Goal: Task Accomplishment & Management: Manage account settings

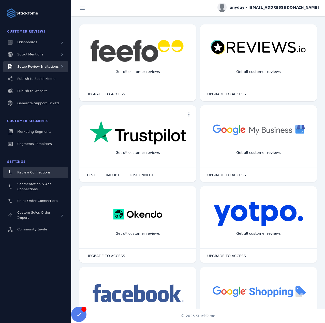
click at [39, 68] on span "Setup Review Invitations" at bounding box center [37, 67] width 41 height 4
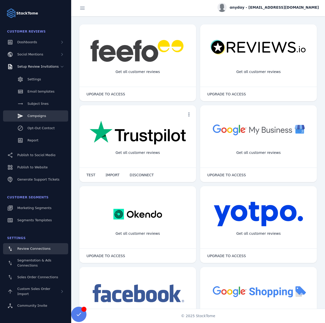
click at [38, 116] on span "Campaigns" at bounding box center [36, 116] width 19 height 4
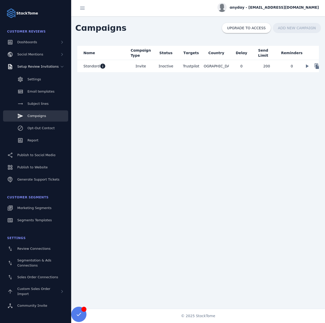
click at [119, 67] on mat-cell "Standard info" at bounding box center [102, 66] width 51 height 12
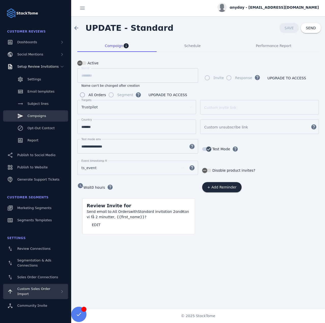
click at [41, 287] on span "Custom Sales Order Import" at bounding box center [33, 291] width 33 height 9
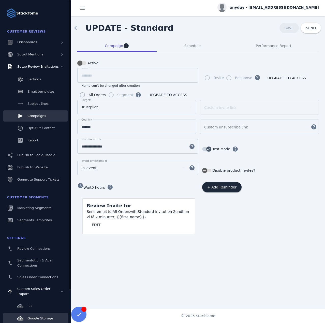
scroll to position [37, 0]
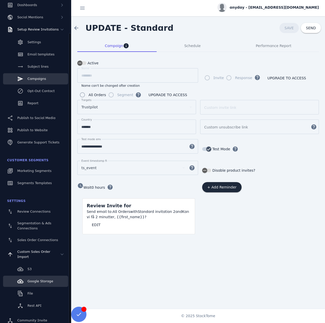
click at [40, 279] on span "Google Storage" at bounding box center [40, 281] width 26 height 4
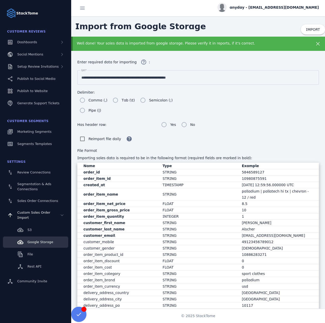
click at [166, 46] on div "Well done! Your sales data is imported from google storage. Please verify it in…" at bounding box center [187, 43] width 220 height 5
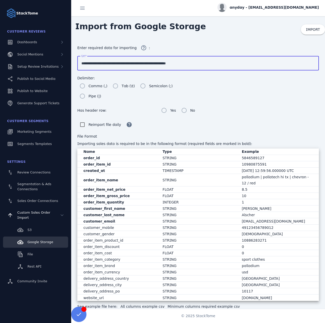
drag, startPoint x: 196, startPoint y: 63, endPoint x: 119, endPoint y: 66, distance: 77.9
click at [119, 66] on input "**********" at bounding box center [197, 63] width 233 height 6
paste input "****"
type input "**********"
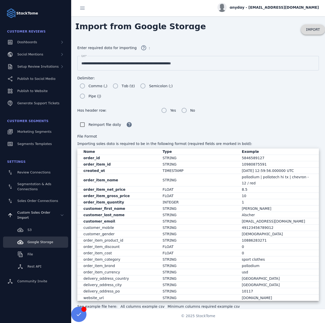
click at [311, 28] on span "IMPORT" at bounding box center [313, 29] width 14 height 4
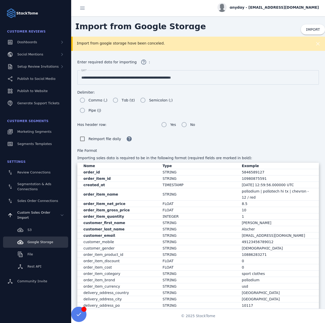
click at [113, 44] on div "Import from google storage have been canceled." at bounding box center [187, 43] width 220 height 5
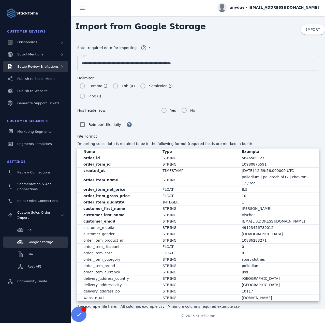
click at [33, 67] on span "Setup Review Invitations" at bounding box center [37, 67] width 41 height 4
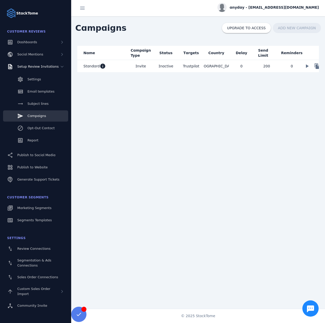
click at [213, 65] on mat-cell "[GEOGRAPHIC_DATA]" at bounding box center [216, 66] width 25 height 12
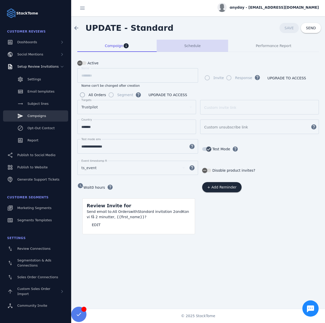
click at [188, 45] on span "Schedule" at bounding box center [192, 46] width 16 height 4
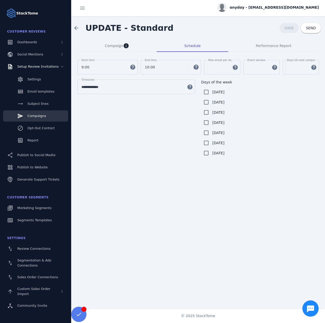
drag, startPoint x: 291, startPoint y: 70, endPoint x: 282, endPoint y: 69, distance: 8.9
click at [282, 69] on div "Start time 9:00 help End time 10:00 help Max email per day *** help Event windo…" at bounding box center [198, 70] width 242 height 20
type input "**"
click at [290, 27] on span "SAVE" at bounding box center [289, 28] width 9 height 4
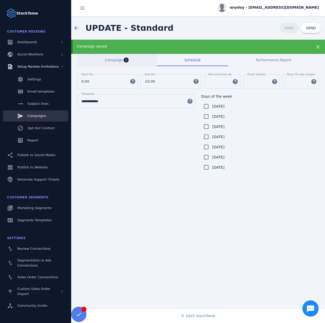
click at [112, 57] on span "Campaign info" at bounding box center [117, 60] width 24 height 6
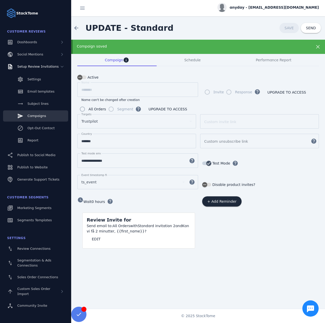
click at [106, 47] on div "Campaign saved" at bounding box center [187, 46] width 220 height 5
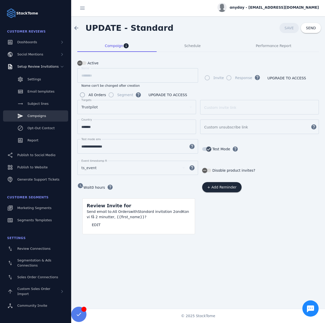
click at [289, 6] on span "anyday - [EMAIL_ADDRESS][DOMAIN_NAME]" at bounding box center [274, 7] width 89 height 5
click at [300, 31] on span "Billing" at bounding box center [301, 33] width 11 height 6
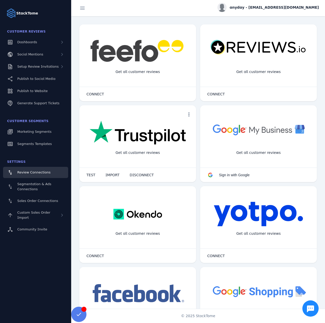
click at [277, 4] on div "anyday - [EMAIL_ADDRESS][DOMAIN_NAME]" at bounding box center [267, 7] width 101 height 9
click at [296, 16] on button "account_circle My Profile" at bounding box center [300, 20] width 37 height 12
click at [294, 5] on span "anyday - [EMAIL_ADDRESS][DOMAIN_NAME]" at bounding box center [274, 7] width 89 height 5
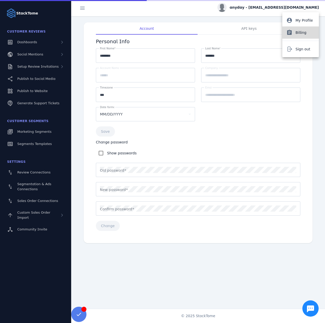
click at [302, 32] on span "Billing" at bounding box center [301, 33] width 11 height 6
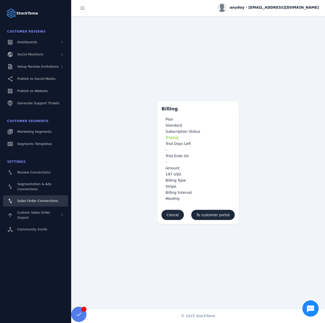
click at [35, 201] on span "Sales Order Connections" at bounding box center [37, 201] width 41 height 4
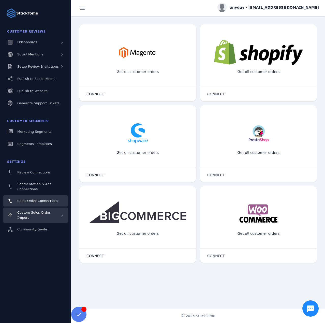
click at [36, 212] on span "Custom Sales Order Import" at bounding box center [33, 215] width 33 height 9
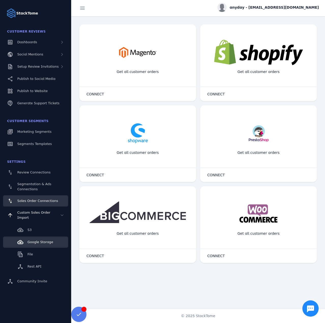
click at [40, 240] on span "Google Storage" at bounding box center [40, 242] width 26 height 4
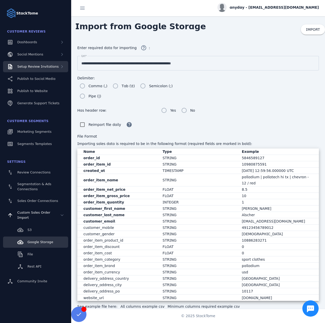
click at [24, 64] on div "Setup Review Invitations" at bounding box center [37, 66] width 41 height 5
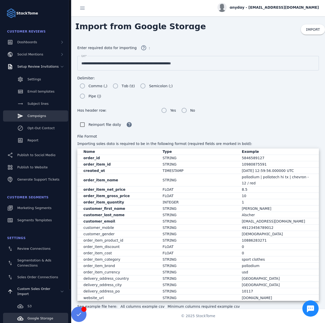
click at [39, 114] on span "Campaigns" at bounding box center [36, 116] width 19 height 4
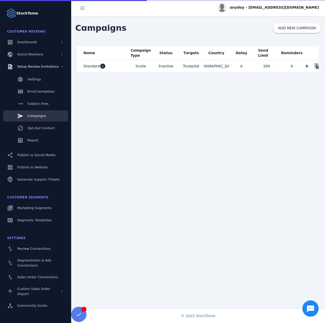
click at [127, 67] on mat-cell "Standard info" at bounding box center [102, 66] width 51 height 12
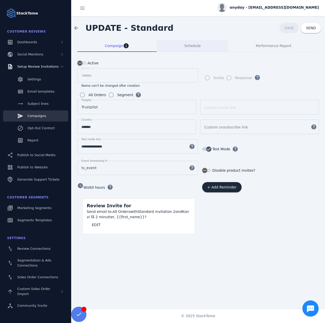
click at [197, 44] on span "Schedule" at bounding box center [192, 46] width 16 height 4
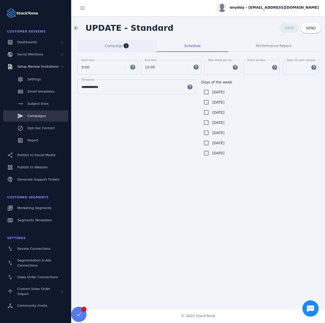
click at [106, 46] on span "Campaign" at bounding box center [114, 46] width 18 height 4
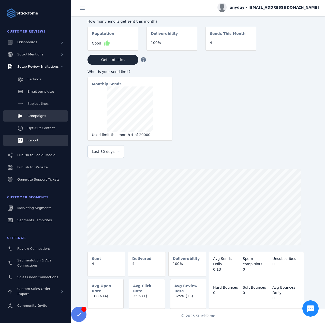
click at [37, 116] on span "Campaigns" at bounding box center [36, 116] width 19 height 4
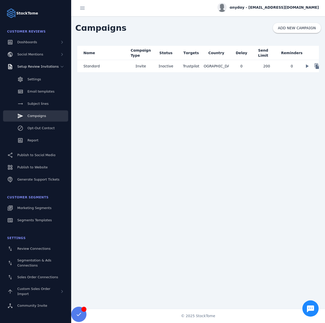
click at [119, 65] on mat-cell "Standard" at bounding box center [102, 66] width 51 height 12
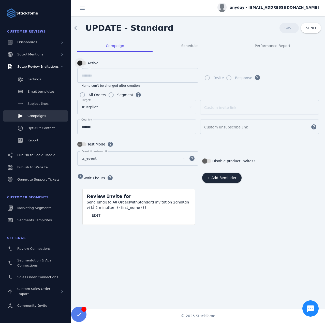
click at [85, 63] on div "button" at bounding box center [80, 63] width 10 height 10
drag, startPoint x: 83, startPoint y: 66, endPoint x: 147, endPoint y: 120, distance: 84.3
click at [82, 65] on div "button" at bounding box center [83, 63] width 5 height 5
click at [80, 62] on icon "button" at bounding box center [80, 63] width 5 height 5
click at [290, 28] on span "SAVE" at bounding box center [289, 28] width 9 height 4
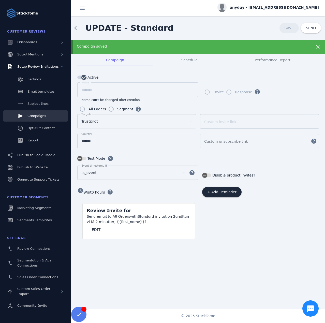
click at [37, 112] on link "Campaigns" at bounding box center [35, 115] width 65 height 11
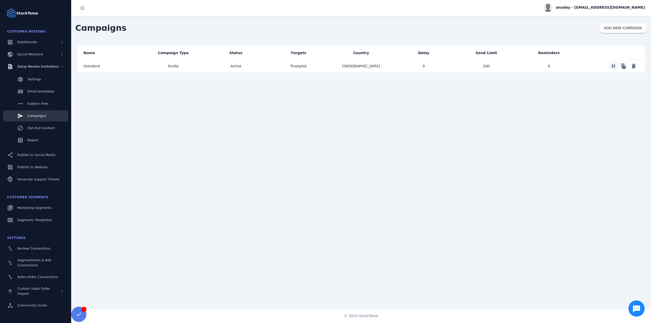
click at [325, 67] on span at bounding box center [613, 66] width 12 height 12
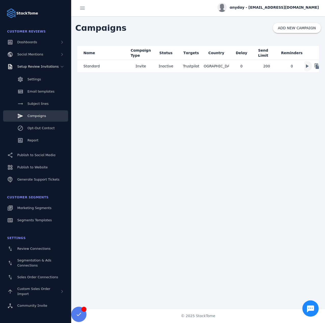
click at [308, 66] on span at bounding box center [307, 66] width 12 height 12
click at [206, 94] on div "Name Campaign Type Status Targets Country Delay Send Limit Reminders Standard I…" at bounding box center [198, 171] width 254 height 263
drag, startPoint x: 125, startPoint y: 31, endPoint x: 107, endPoint y: 30, distance: 17.8
click at [107, 30] on div "Campaigns ADD NEW CAMPAIGN" at bounding box center [198, 27] width 254 height 23
copy span "gns"
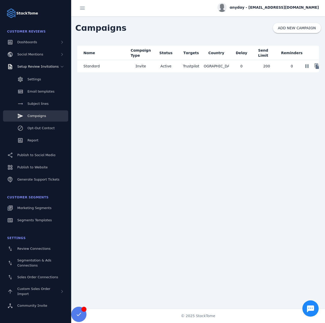
click at [266, 9] on span "anyday - [EMAIL_ADDRESS][DOMAIN_NAME]" at bounding box center [274, 7] width 89 height 5
click at [290, 49] on icon at bounding box center [290, 49] width 4 height 5
